Goal: Information Seeking & Learning: Learn about a topic

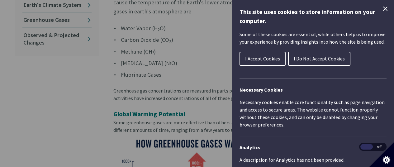
scroll to position [280, 0]
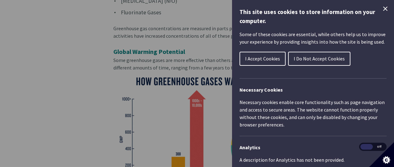
click at [382, 10] on icon "Close Cookie Control" at bounding box center [385, 8] width 7 height 7
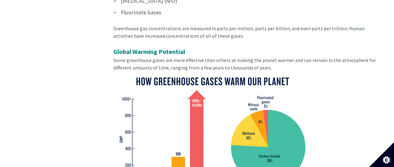
scroll to position [343, 0]
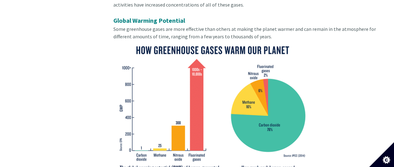
scroll to position [343, 0]
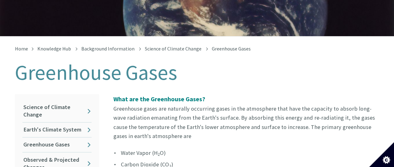
scroll to position [0, 0]
